Goal: Task Accomplishment & Management: Manage account settings

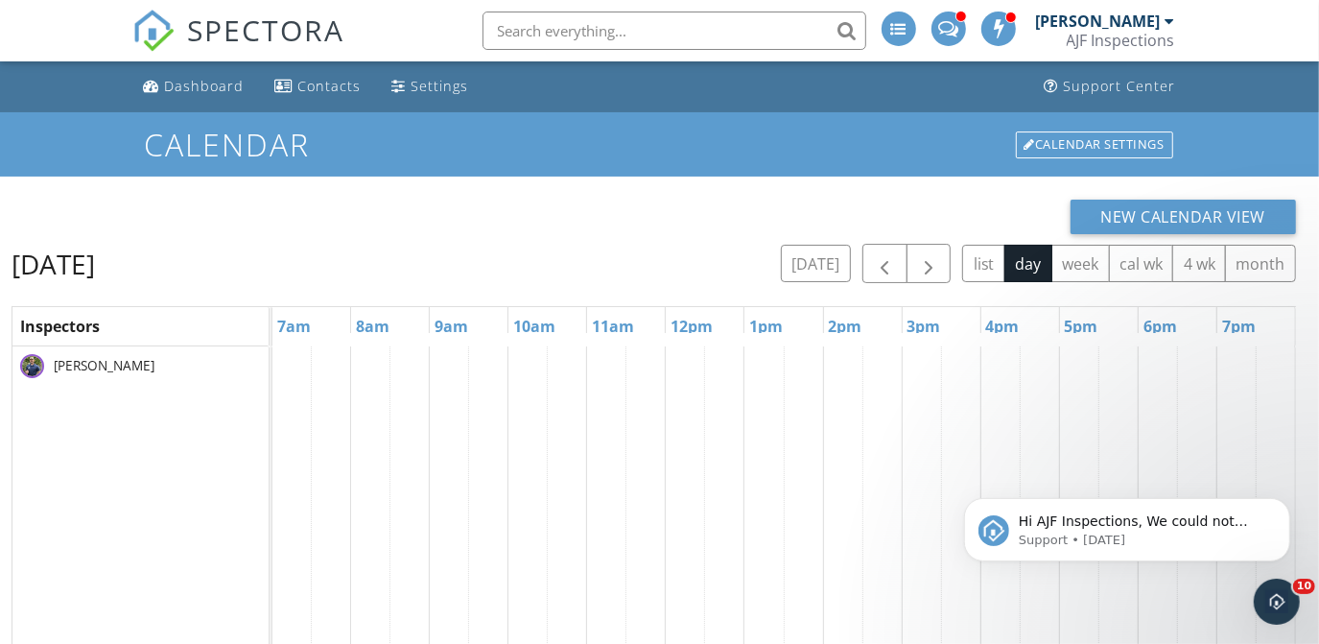
click at [1134, 35] on div "AJF Inspections" at bounding box center [1121, 40] width 108 height 19
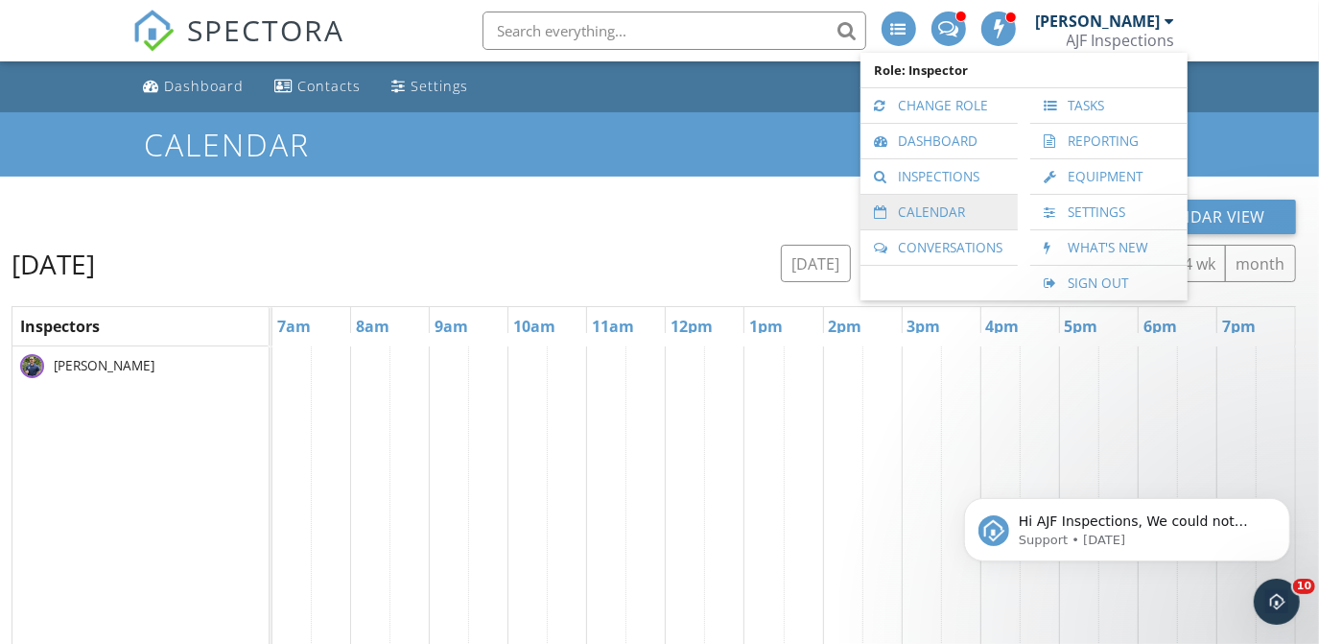
click at [925, 222] on link "Calendar" at bounding box center [939, 212] width 138 height 35
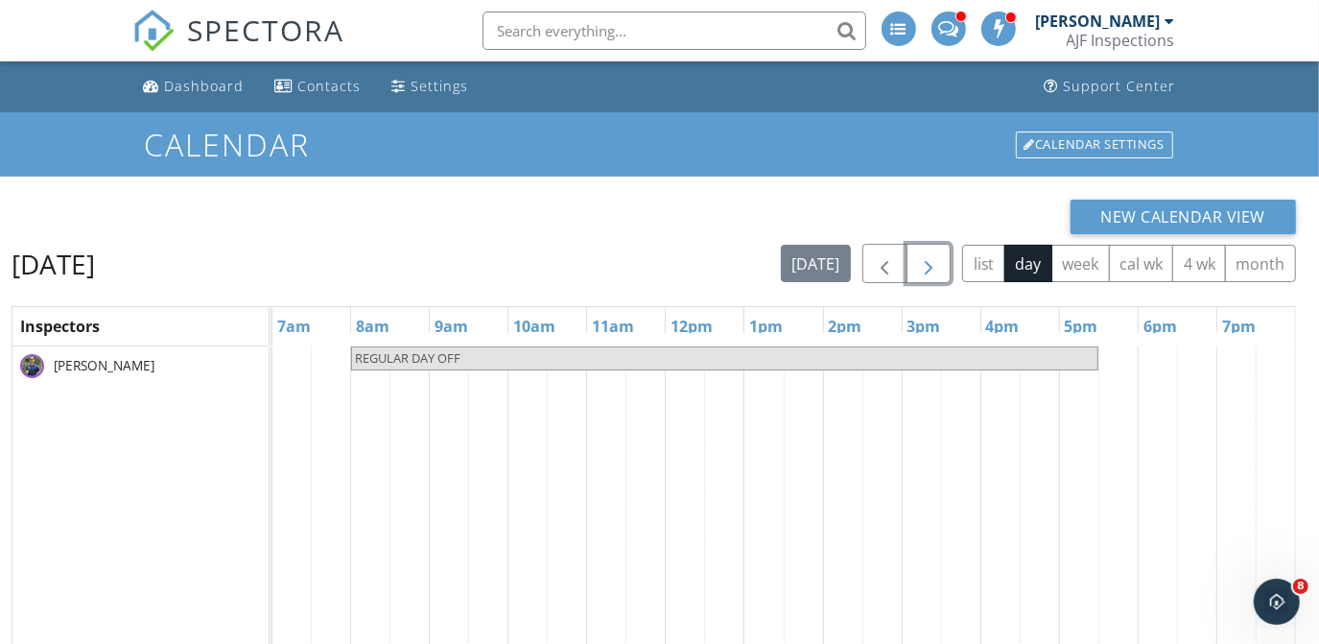
click at [927, 252] on span "button" at bounding box center [928, 263] width 23 height 23
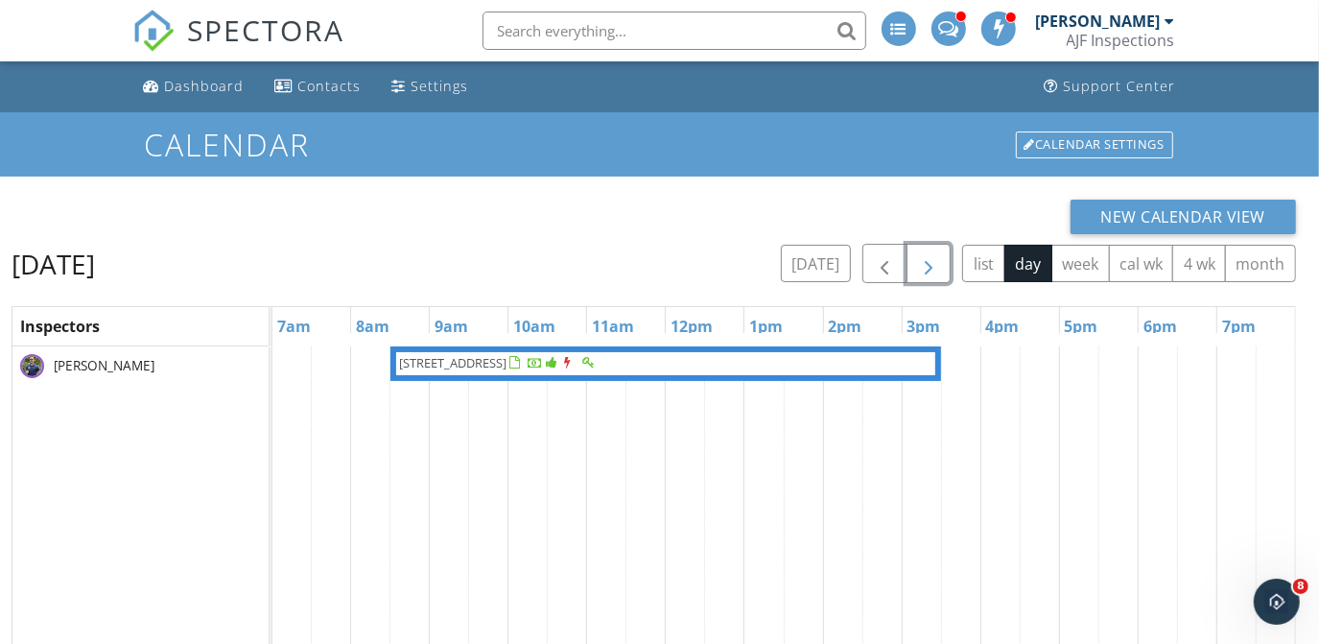
click at [927, 252] on span "button" at bounding box center [928, 263] width 23 height 23
click at [926, 249] on button "button" at bounding box center [929, 263] width 45 height 39
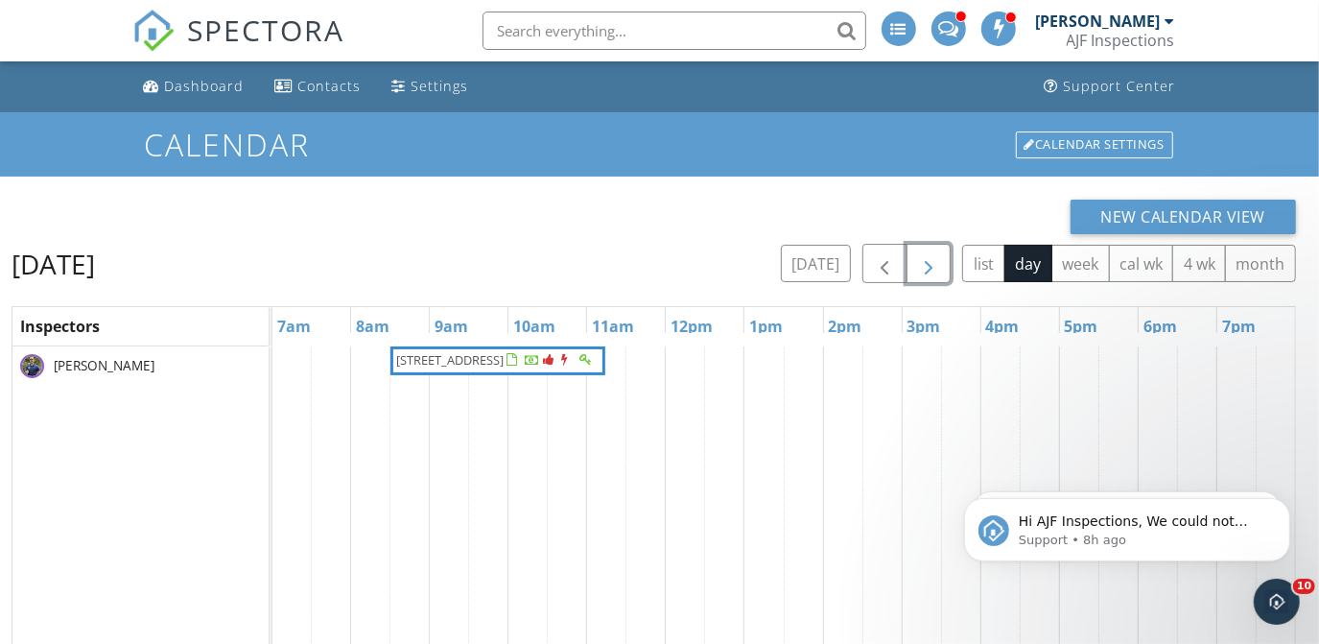
click at [926, 249] on button "button" at bounding box center [929, 263] width 45 height 39
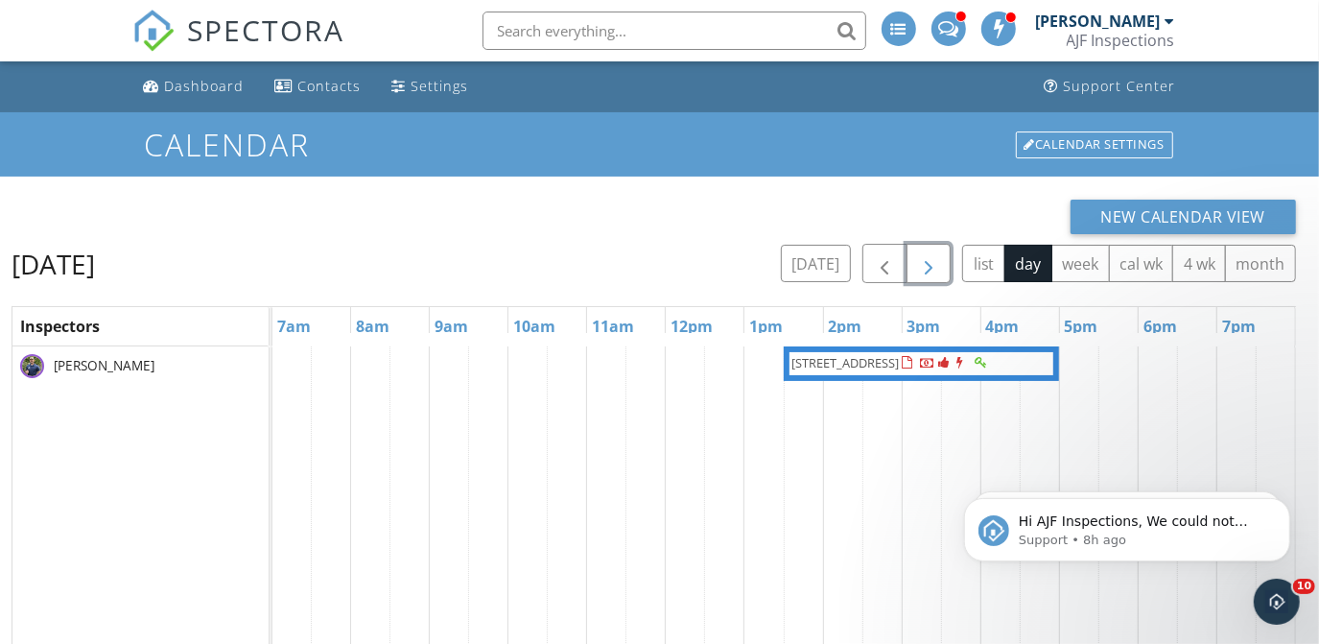
click at [926, 249] on button "button" at bounding box center [929, 263] width 45 height 39
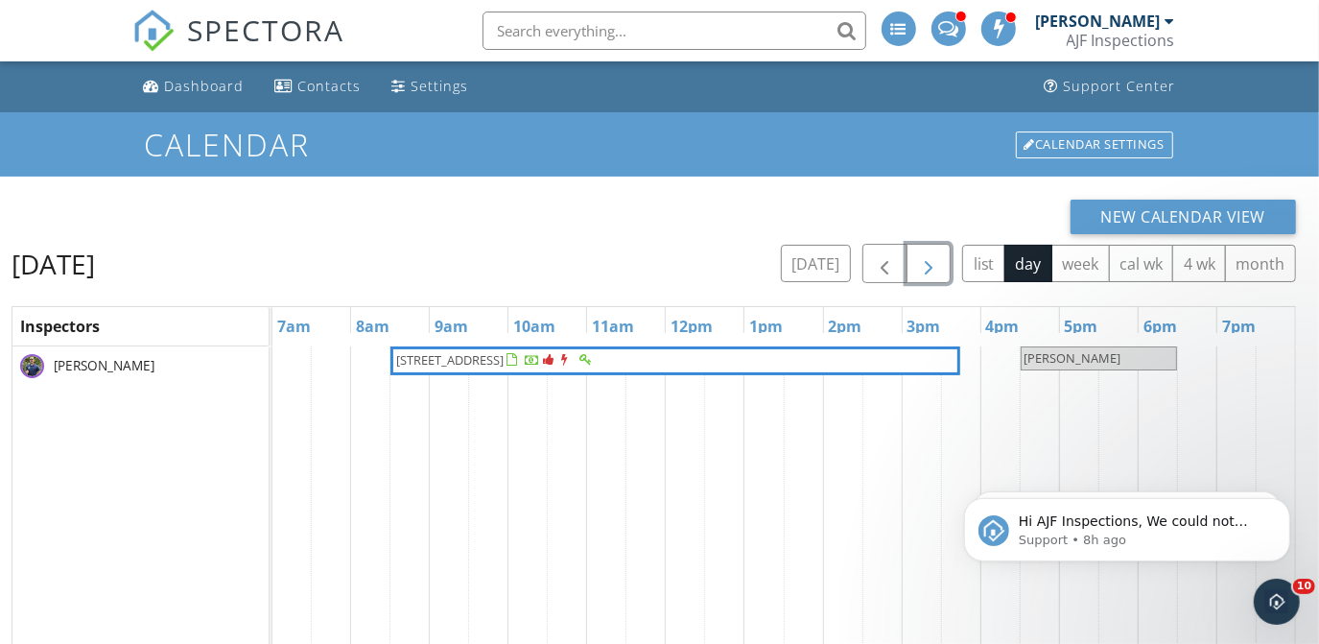
click at [926, 249] on button "button" at bounding box center [929, 263] width 45 height 39
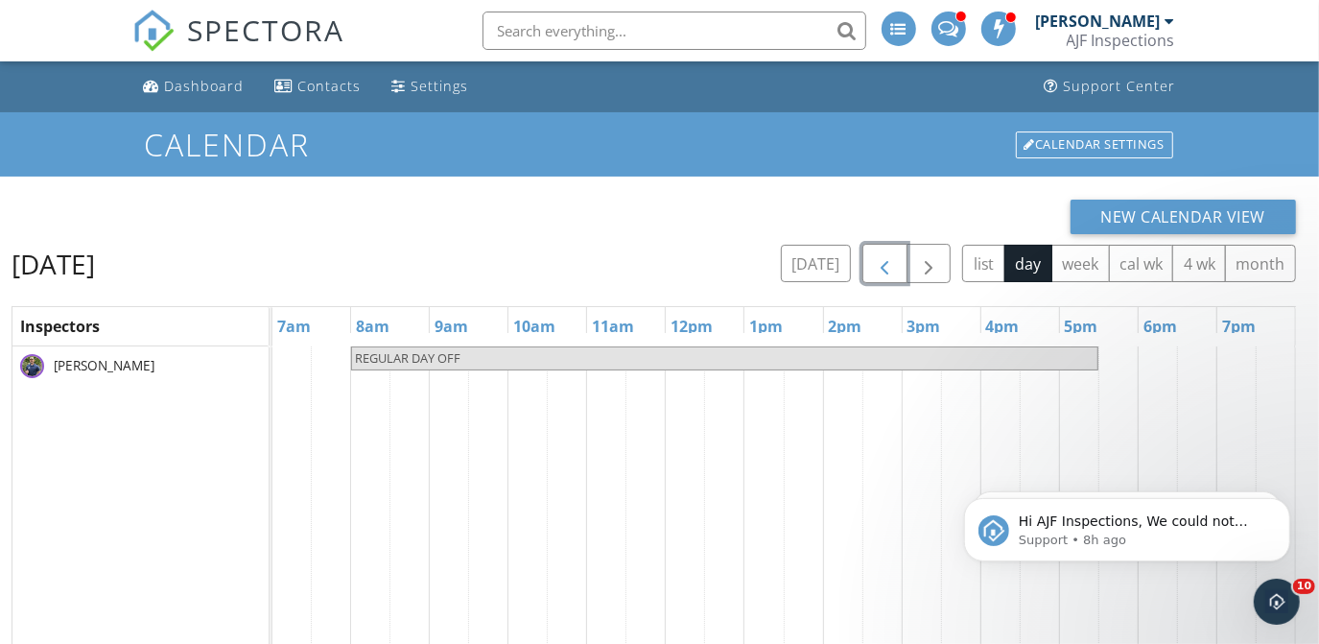
click at [888, 254] on span "button" at bounding box center [884, 263] width 23 height 23
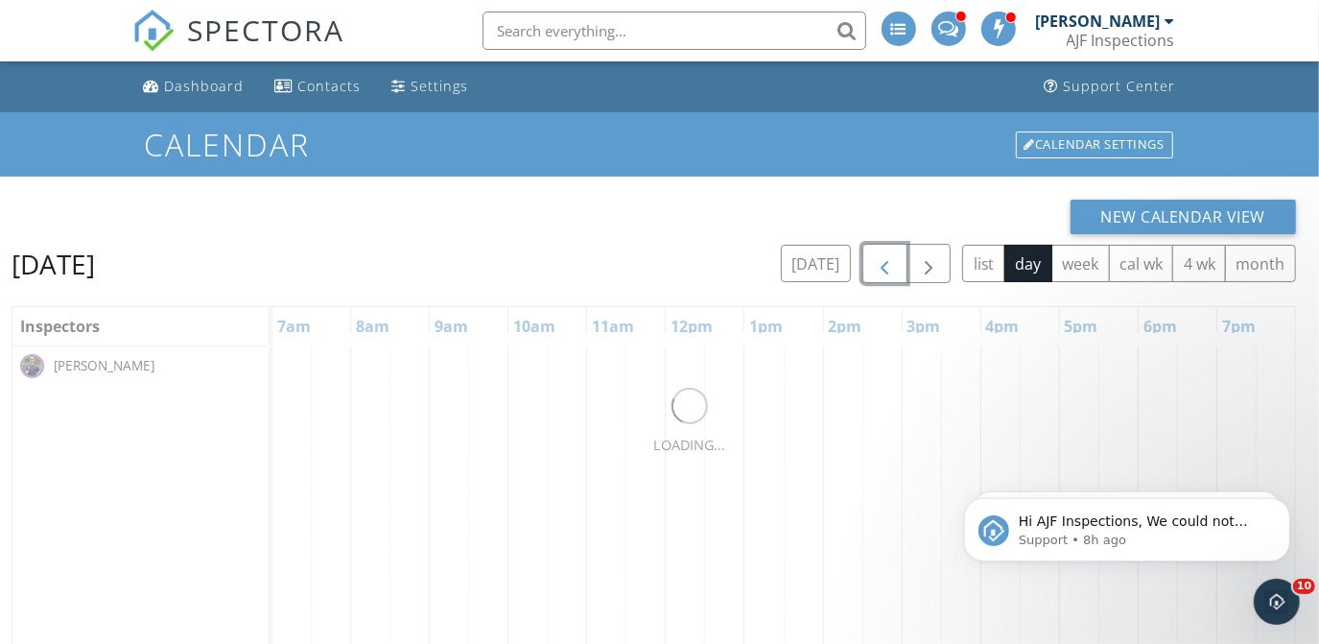
click at [888, 254] on span "button" at bounding box center [884, 263] width 23 height 23
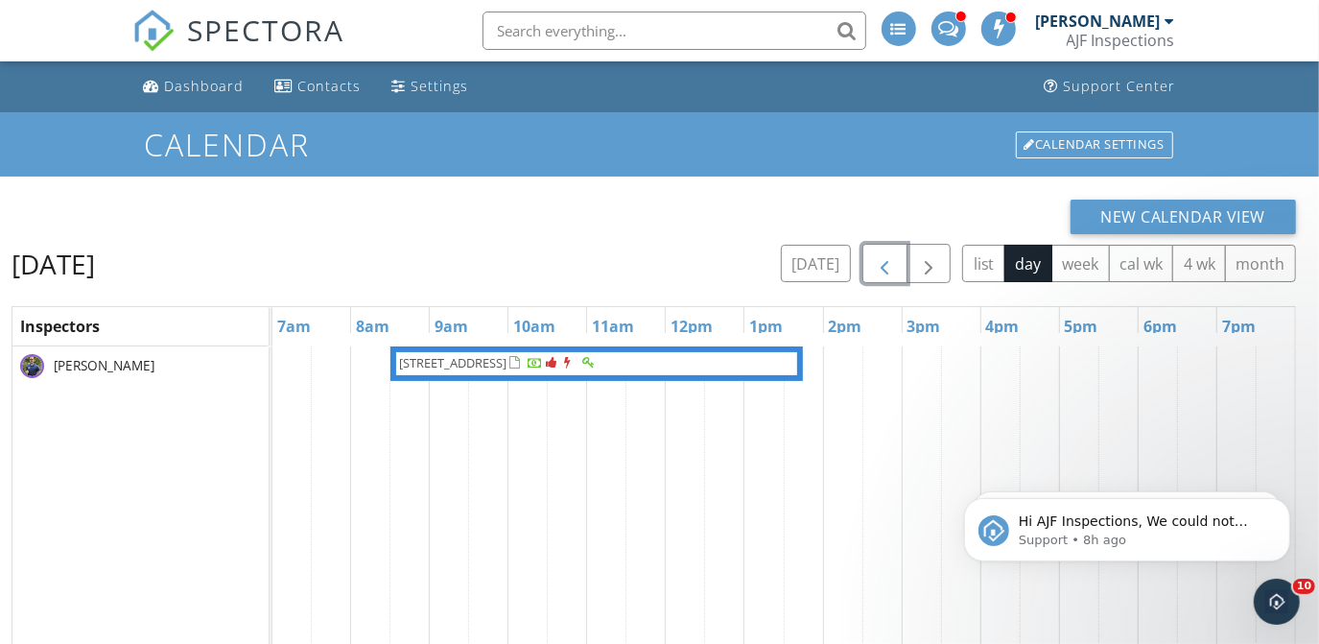
click at [888, 254] on span "button" at bounding box center [884, 263] width 23 height 23
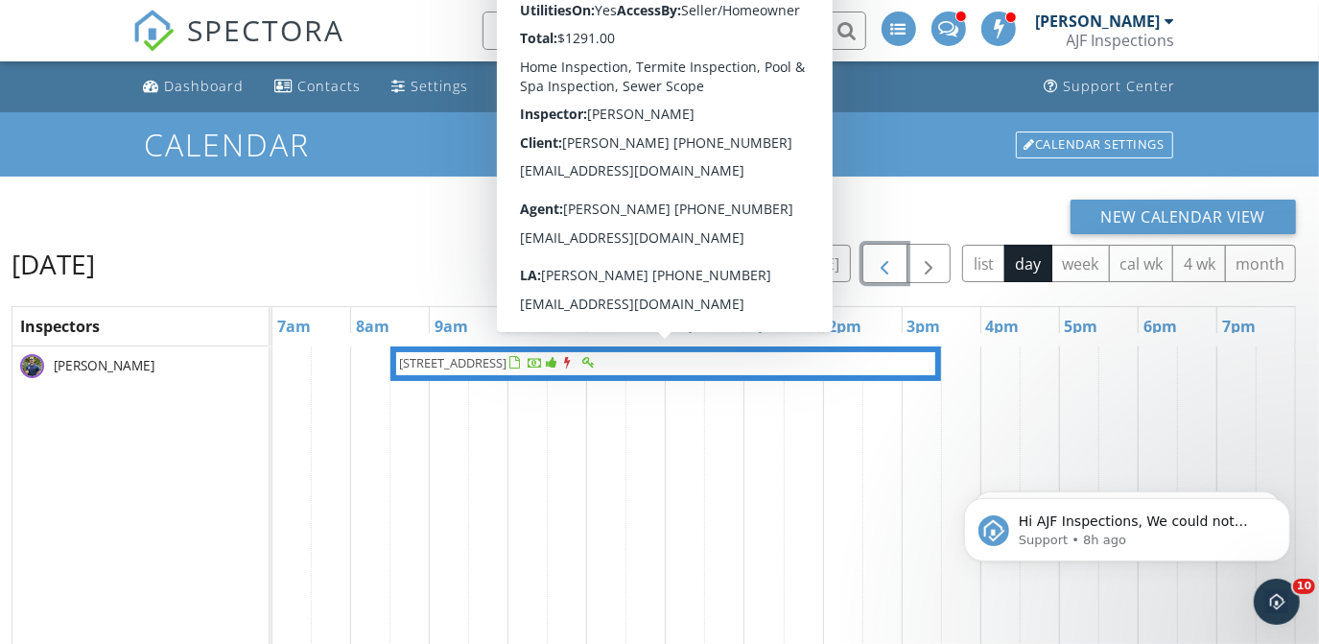
click at [588, 377] on link "5511 E Juniper Canyon Dr , Cave Creek 85331" at bounding box center [666, 363] width 551 height 35
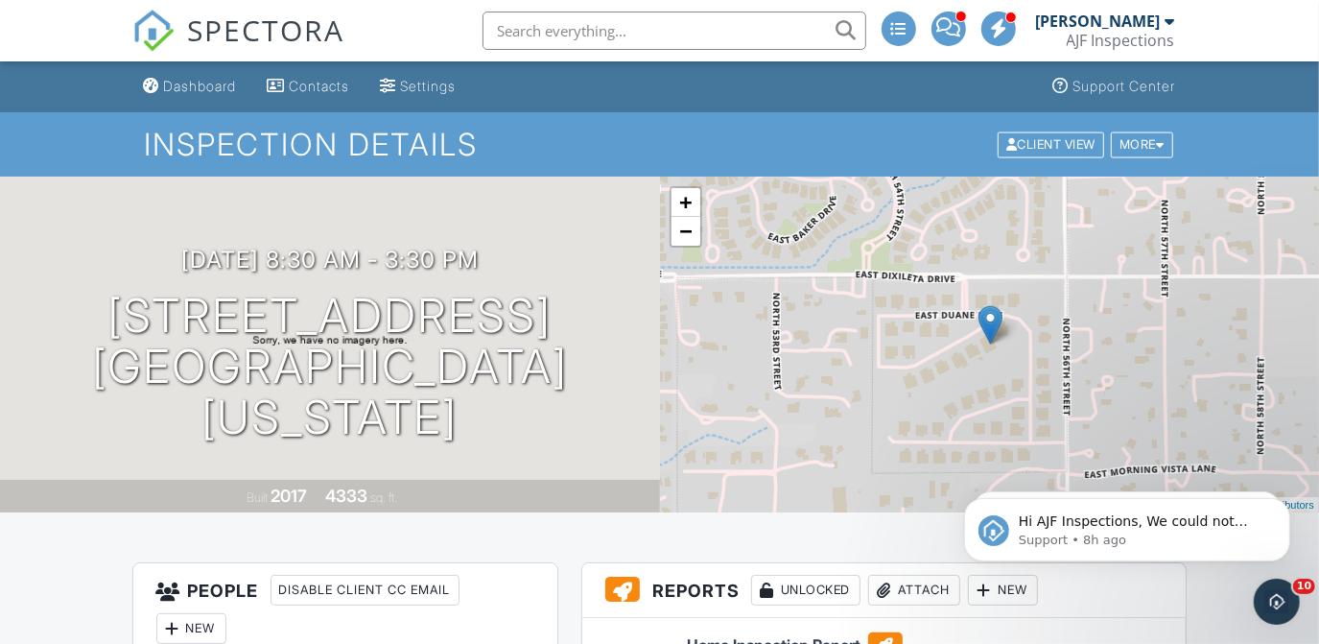
click at [1135, 35] on div "AJF Inspections" at bounding box center [1121, 40] width 108 height 19
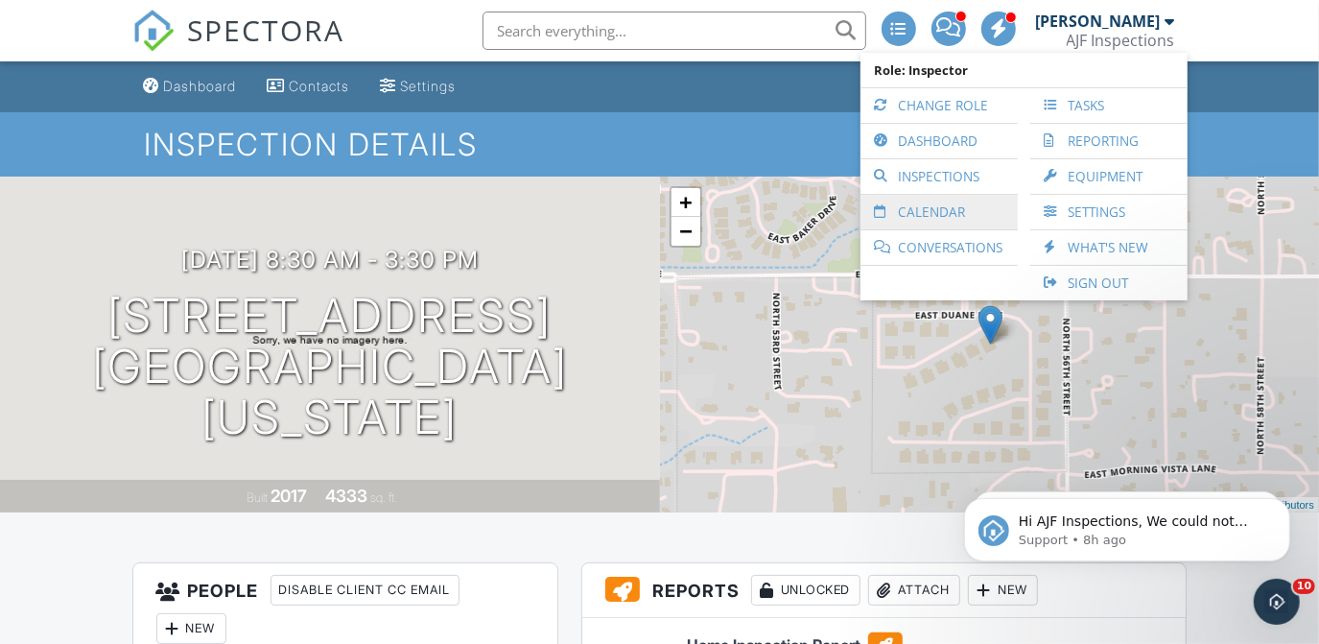
click at [929, 219] on link "Calendar" at bounding box center [939, 212] width 138 height 35
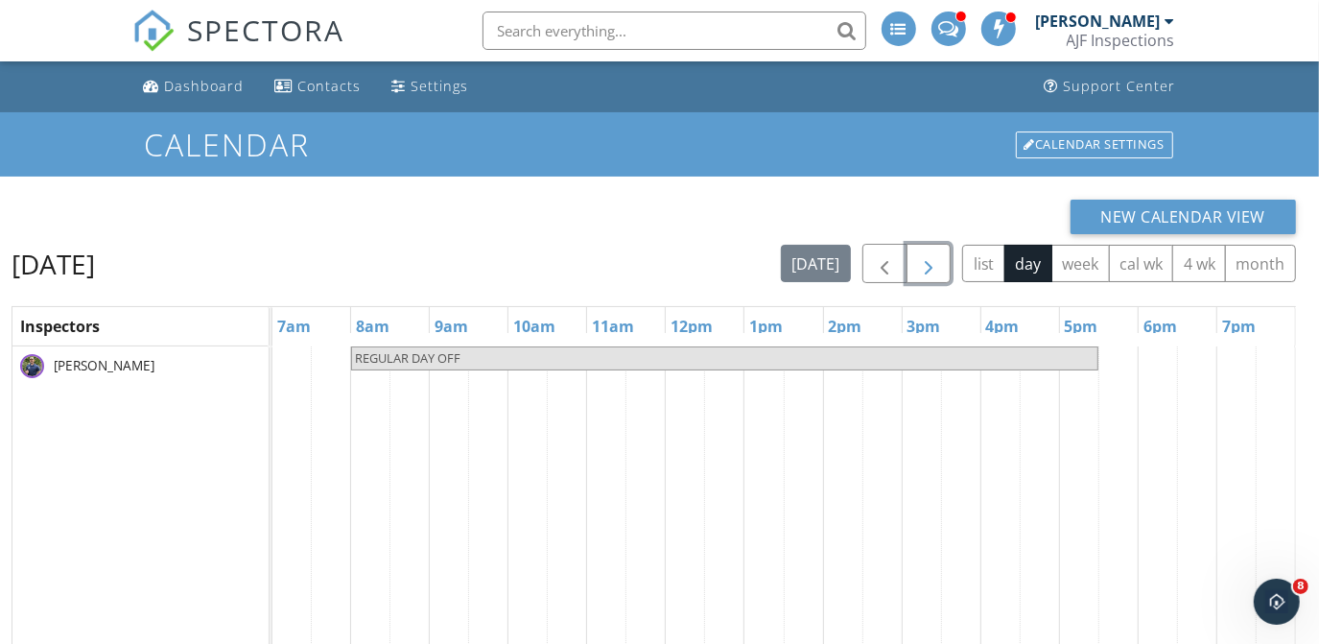
click at [949, 254] on button "button" at bounding box center [929, 263] width 45 height 39
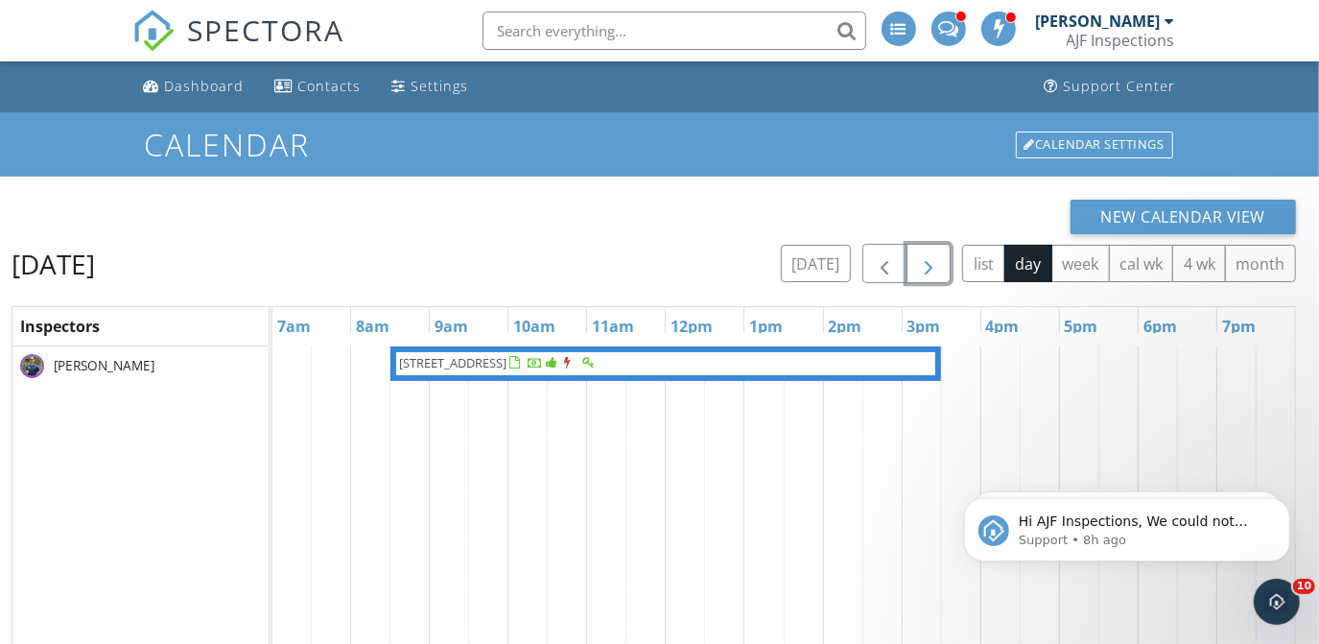
click at [949, 254] on button "button" at bounding box center [929, 263] width 45 height 39
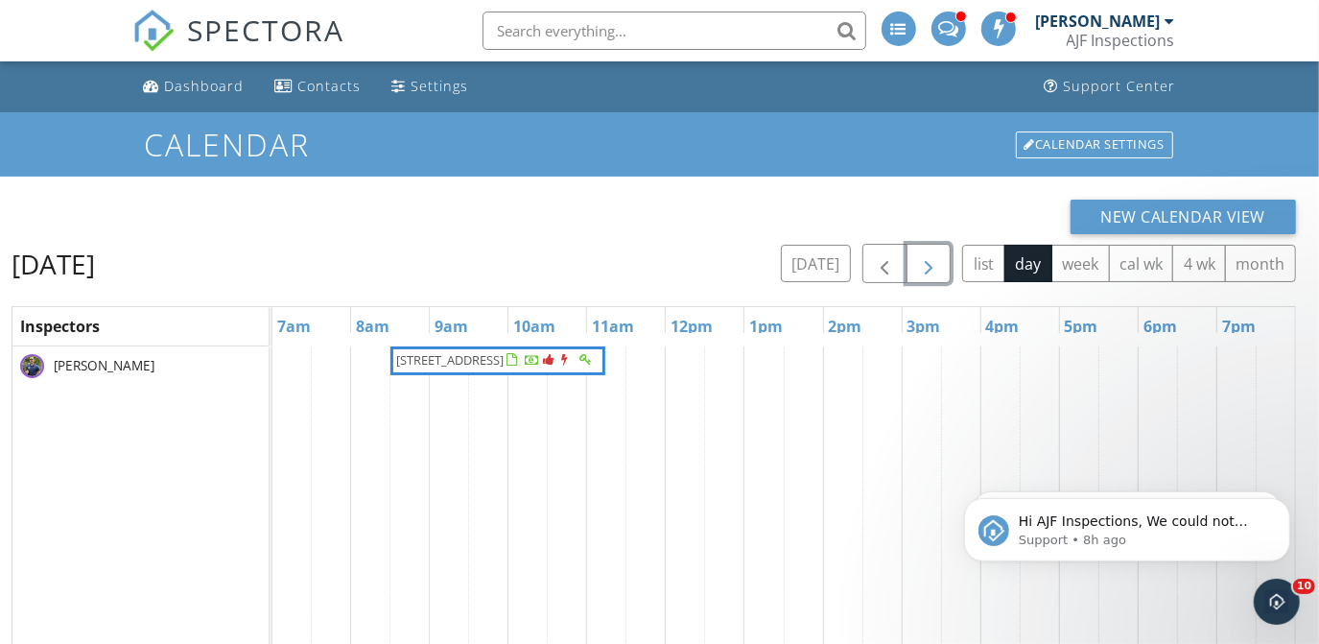
click at [949, 254] on button "button" at bounding box center [929, 263] width 45 height 39
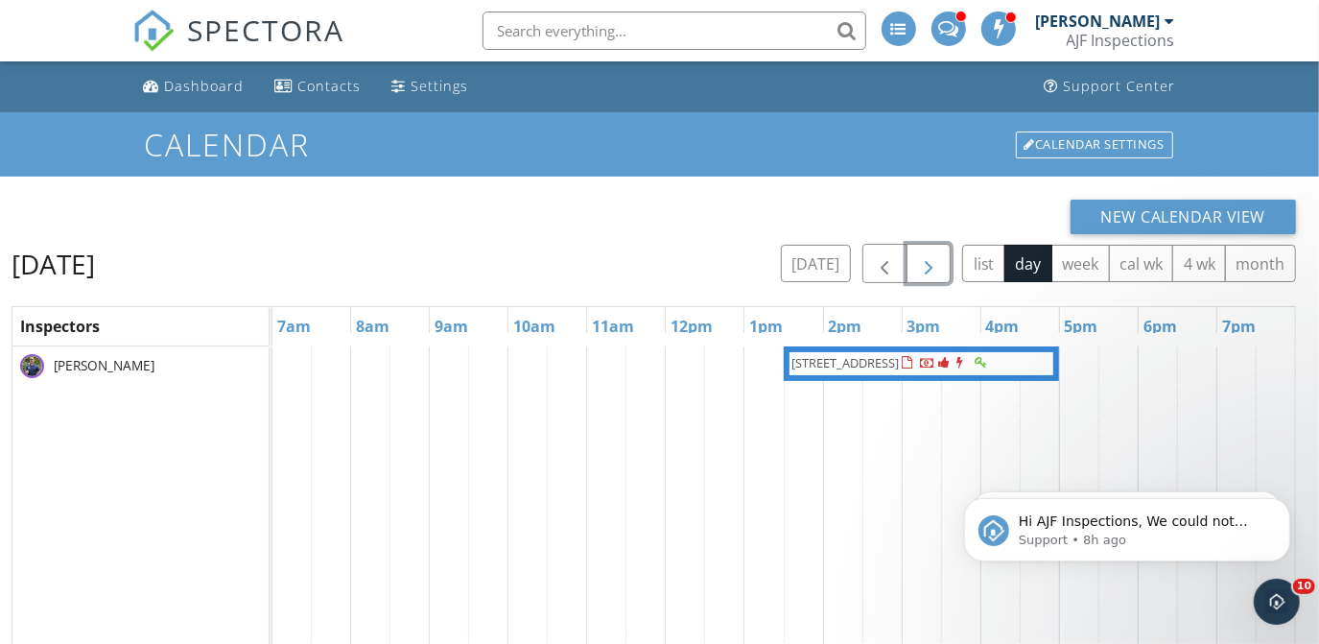
click at [900, 355] on span "22303 N 77th Pl , Scottsdale 85255" at bounding box center [846, 362] width 107 height 17
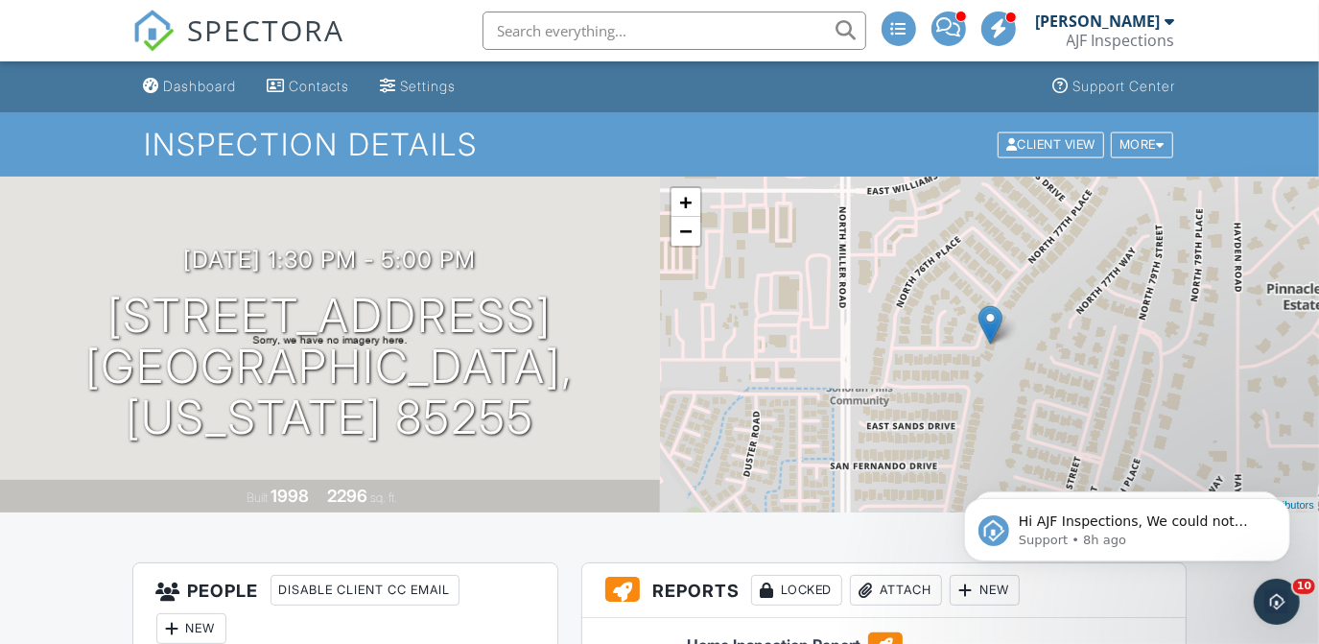
click at [1129, 36] on div "AJF Inspections" at bounding box center [1121, 40] width 108 height 19
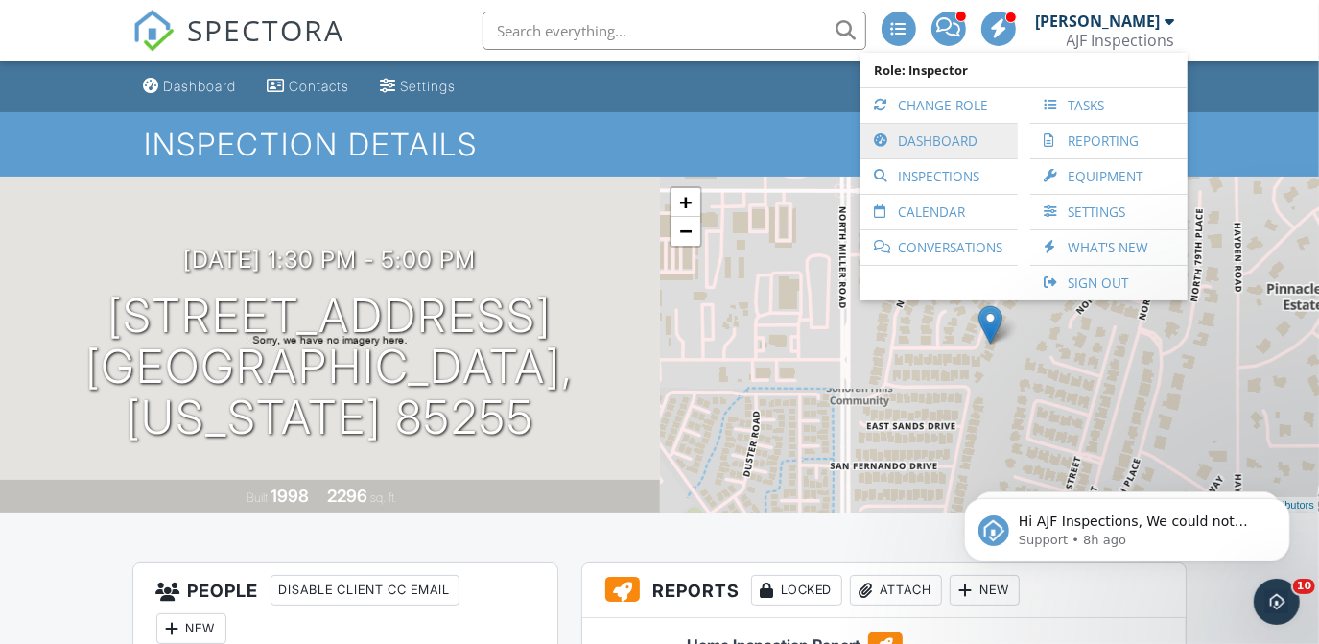
click at [944, 133] on link "Dashboard" at bounding box center [939, 141] width 138 height 35
